Goal: Transaction & Acquisition: Obtain resource

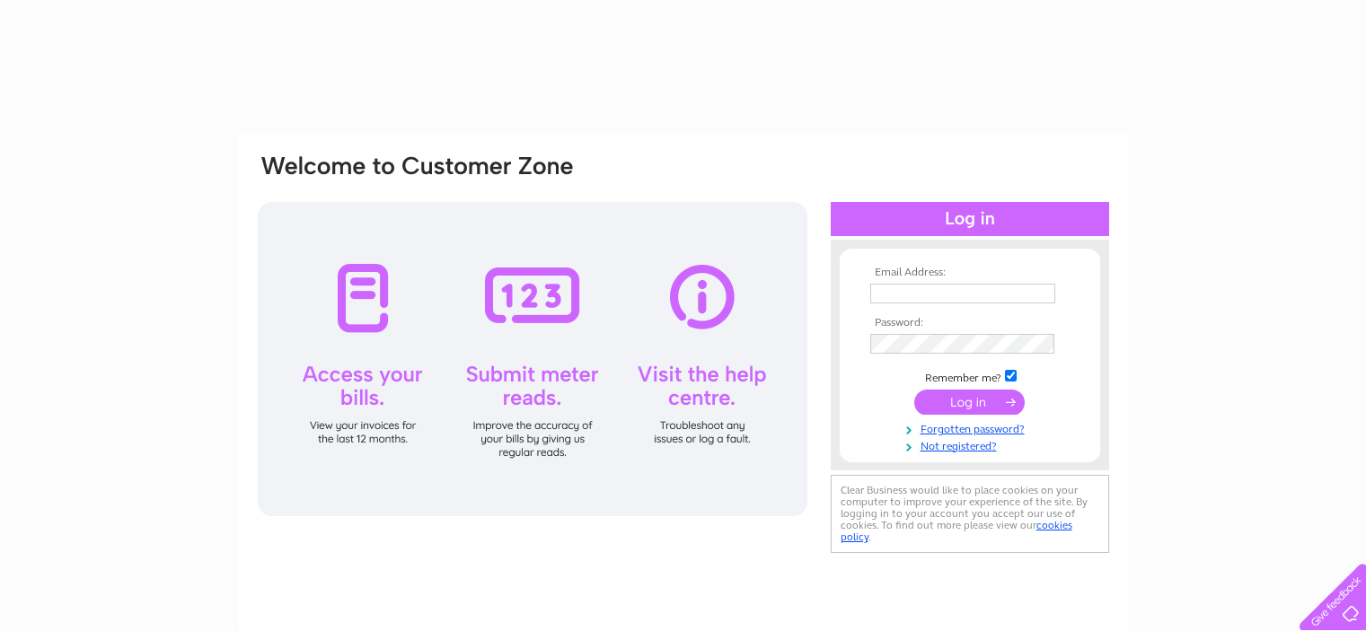
click at [914, 296] on input "text" at bounding box center [962, 294] width 185 height 20
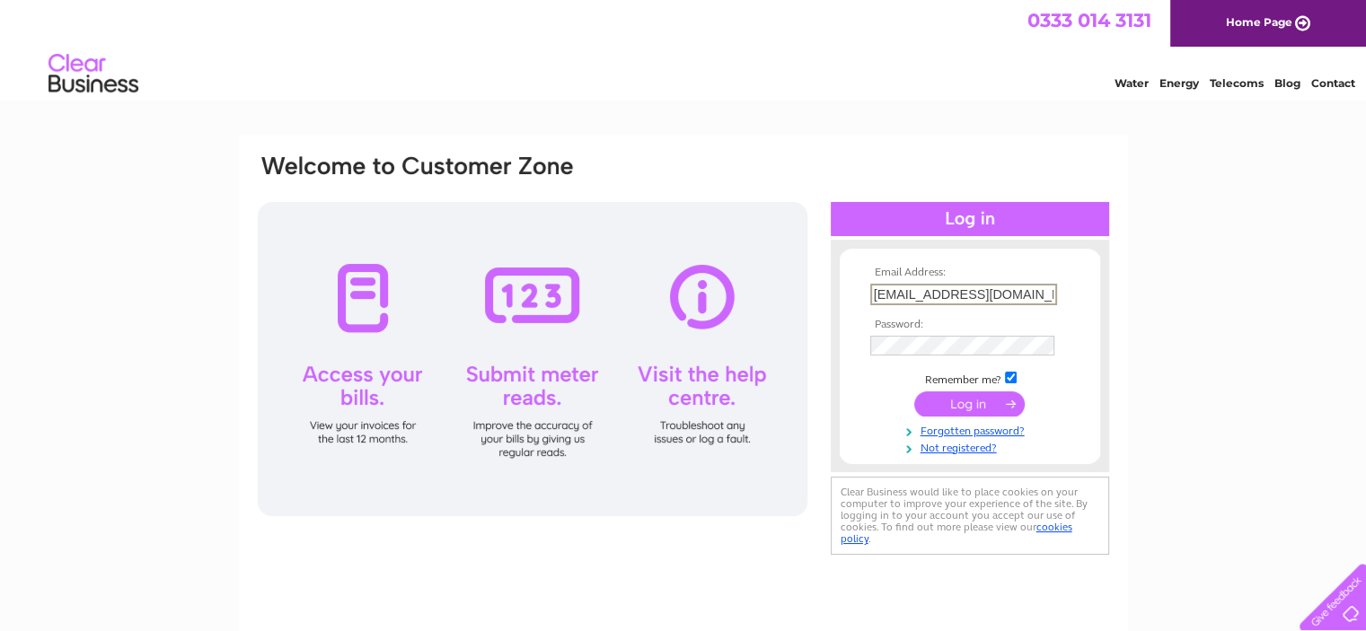
type input "[EMAIL_ADDRESS][DOMAIN_NAME]"
click at [914, 391] on input "submit" at bounding box center [969, 403] width 110 height 25
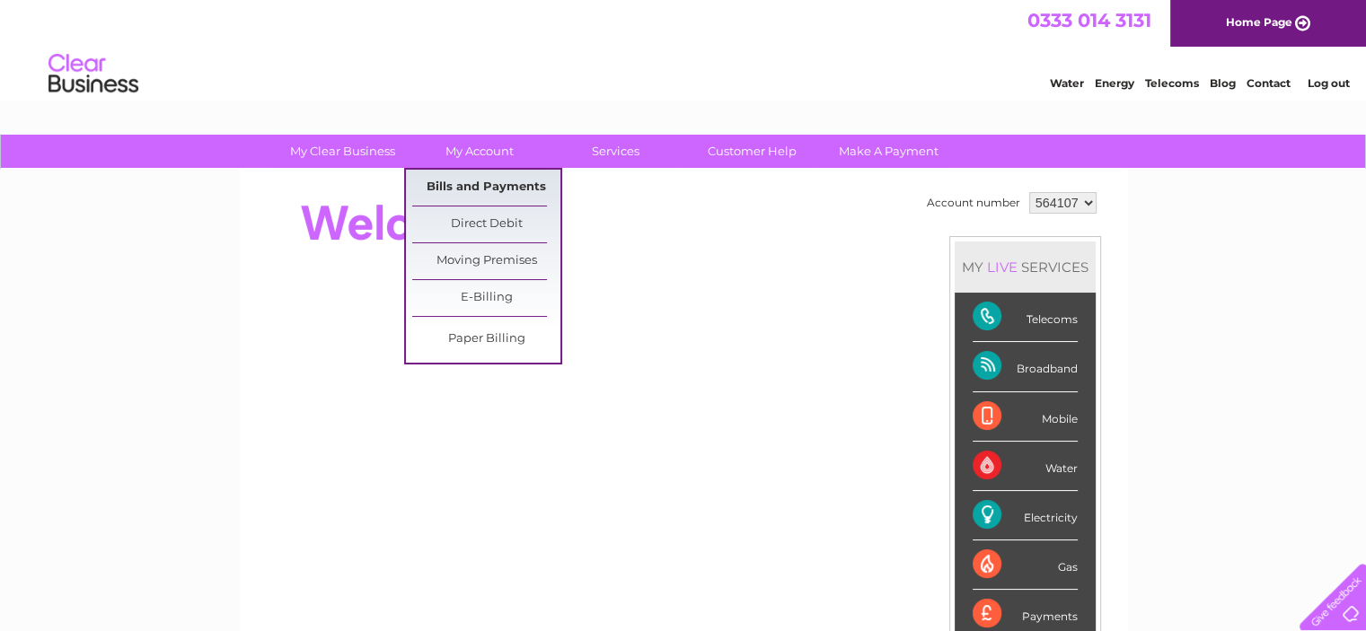
click at [493, 184] on link "Bills and Payments" at bounding box center [486, 188] width 148 height 36
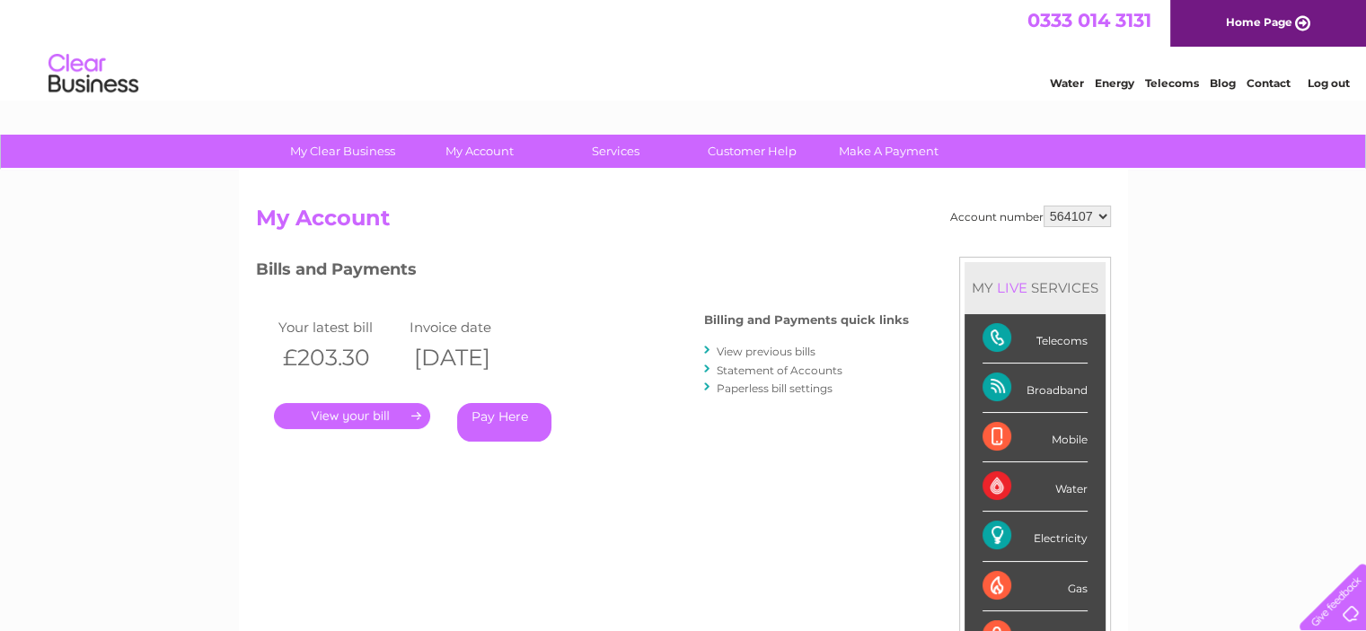
click at [390, 412] on link "." at bounding box center [352, 416] width 156 height 26
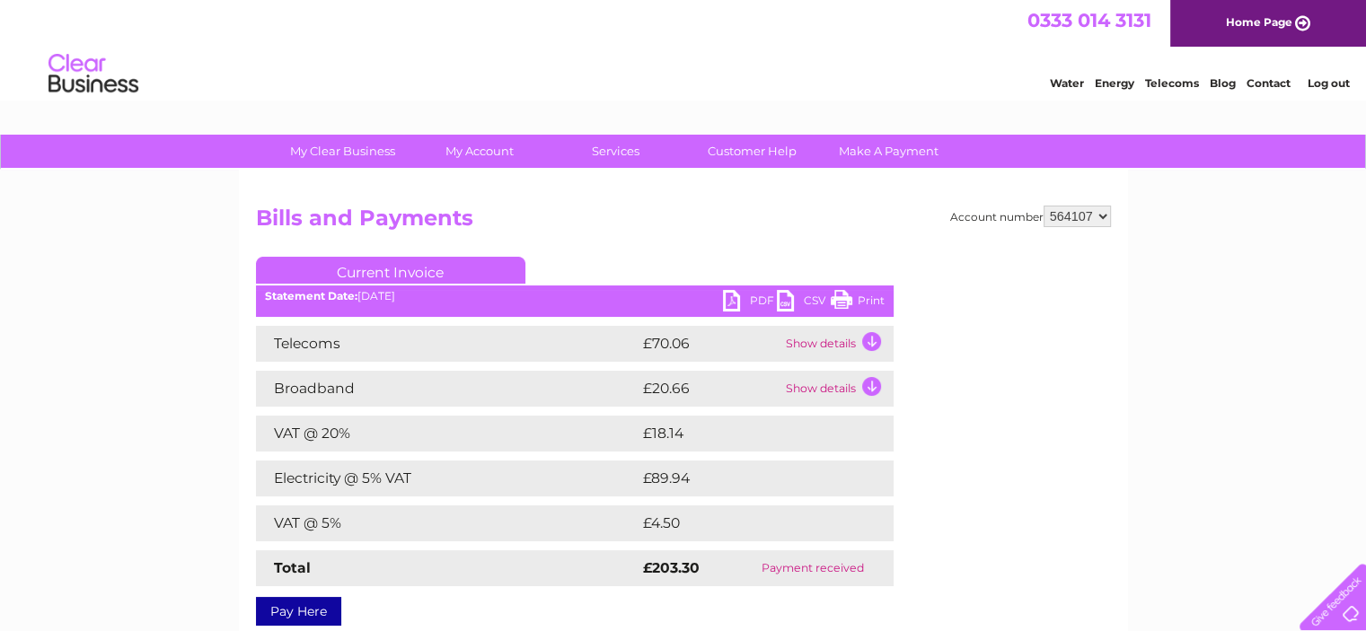
click at [755, 299] on link "PDF" at bounding box center [750, 303] width 54 height 26
click at [1337, 81] on link "Log out" at bounding box center [1328, 82] width 42 height 13
